Goal: Task Accomplishment & Management: Manage account settings

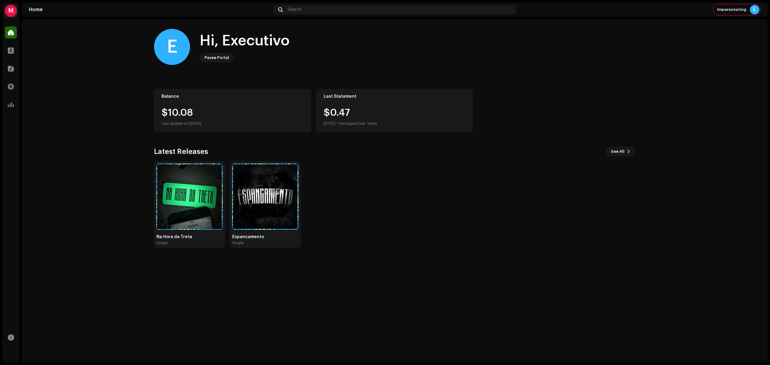
click at [13, 5] on div "M" at bounding box center [11, 11] width 12 height 12
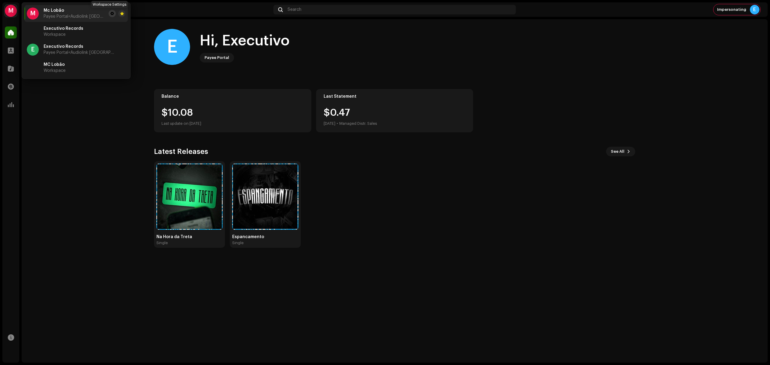
click at [110, 14] on span at bounding box center [112, 13] width 4 height 5
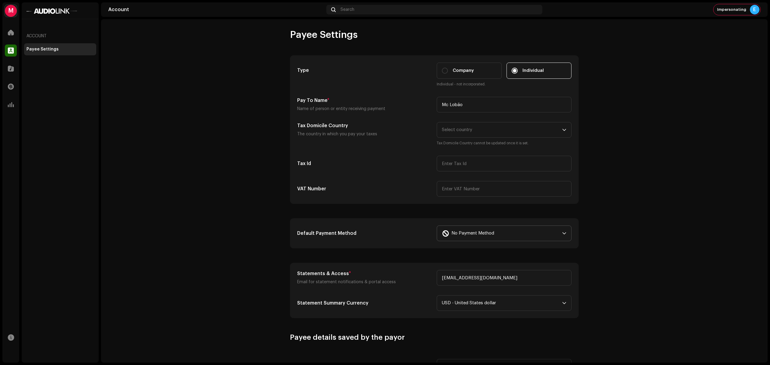
click at [468, 235] on span "No Payment Method" at bounding box center [472, 233] width 43 height 15
click at [476, 254] on div "Paypal" at bounding box center [504, 249] width 124 height 7
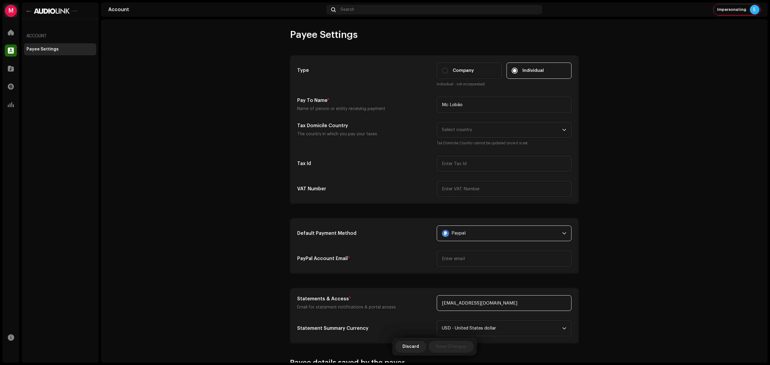
click at [483, 302] on input "[EMAIL_ADDRESS][DOMAIN_NAME]" at bounding box center [503, 303] width 135 height 16
drag, startPoint x: 476, startPoint y: 302, endPoint x: 370, endPoint y: 315, distance: 107.5
click at [370, 315] on div "Statements & Access * Email for statement notifications & portal access [EMAIL_…" at bounding box center [434, 315] width 274 height 41
click at [478, 303] on input "[EMAIL_ADDRESS][DOMAIN_NAME]" at bounding box center [503, 303] width 135 height 16
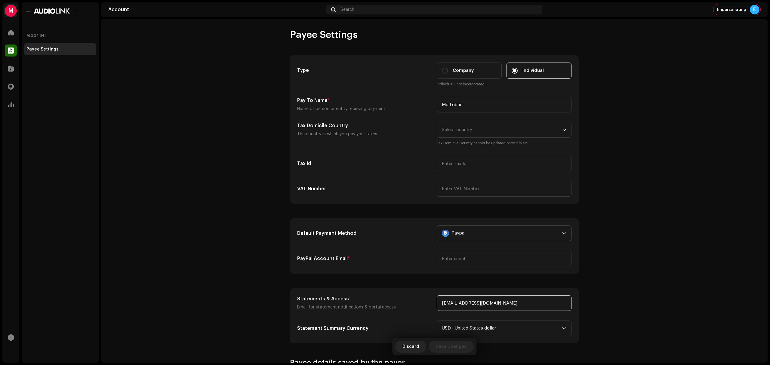
click at [478, 303] on input "[EMAIL_ADDRESS][DOMAIN_NAME]" at bounding box center [503, 303] width 135 height 16
type input "[EMAIL_ADDRESS][DOMAIN_NAME]"
drag, startPoint x: 469, startPoint y: 267, endPoint x: 486, endPoint y: 259, distance: 18.4
click at [486, 259] on div "Default Payment Method Paypal PayPal Account Email *" at bounding box center [434, 246] width 288 height 55
click at [486, 259] on input "email" at bounding box center [503, 259] width 135 height 16
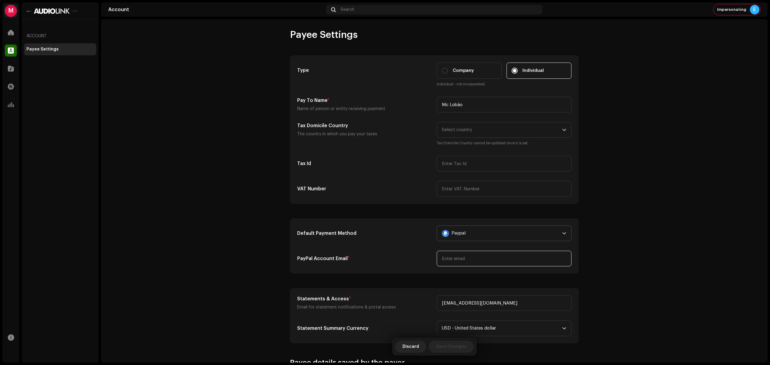
paste input "[EMAIL_ADDRESS][DOMAIN_NAME]"
type input "[EMAIL_ADDRESS][DOMAIN_NAME]"
click at [669, 246] on account-payee-settings "Payee Settings Type Company Individual Individual - not incorporated. Pay To Na…" at bounding box center [434, 268] width 666 height 479
click at [444, 349] on span "Save Changes" at bounding box center [451, 347] width 31 height 12
click at [748, 7] on div "Impersonating E" at bounding box center [736, 9] width 47 height 11
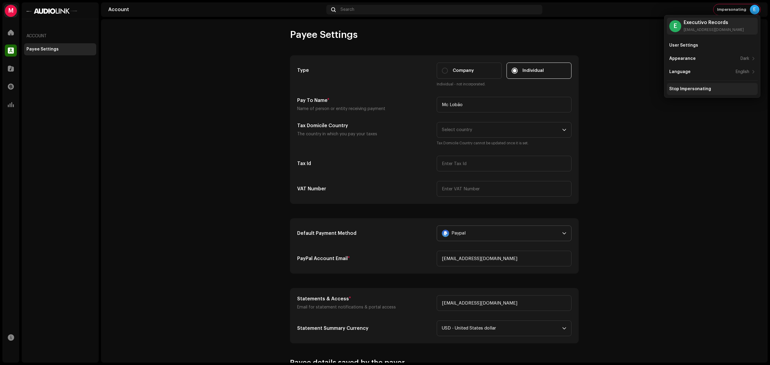
click at [682, 91] on div "Stop Impersonating" at bounding box center [690, 89] width 42 height 5
